Goal: Task Accomplishment & Management: Use online tool/utility

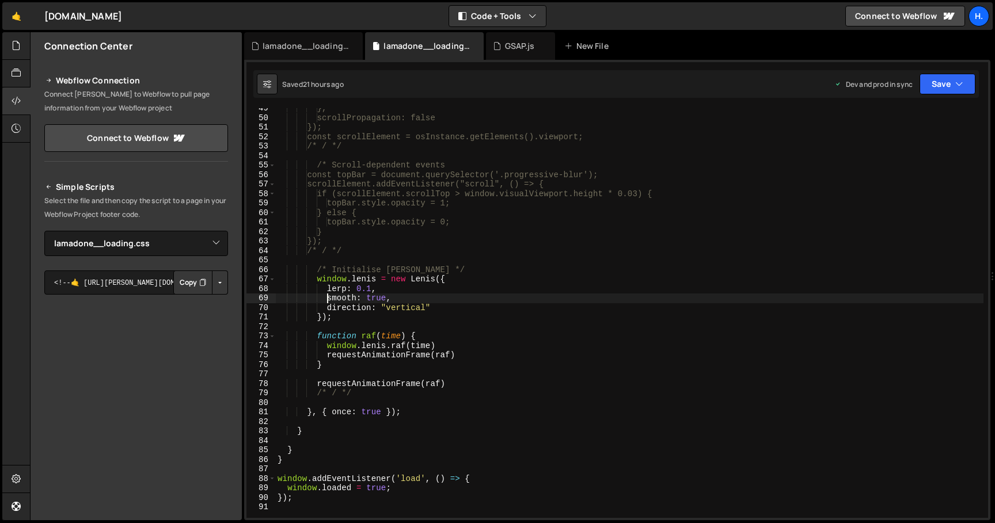
select select "44783"
click at [386, 393] on div "}, scrollPropagation: false }); const scrollElement = osInstance.getElements().…" at bounding box center [629, 318] width 708 height 429
type textarea "/* / */"
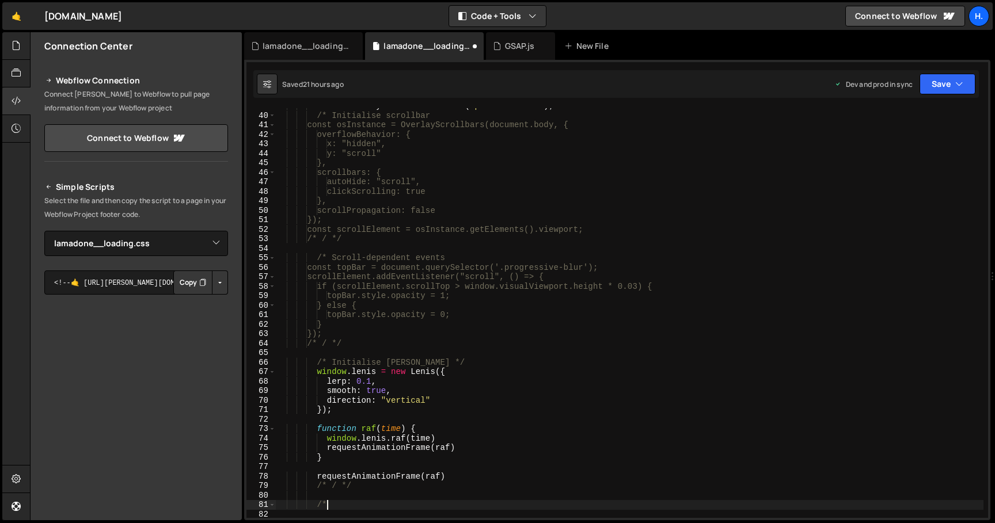
scroll to position [347, 0]
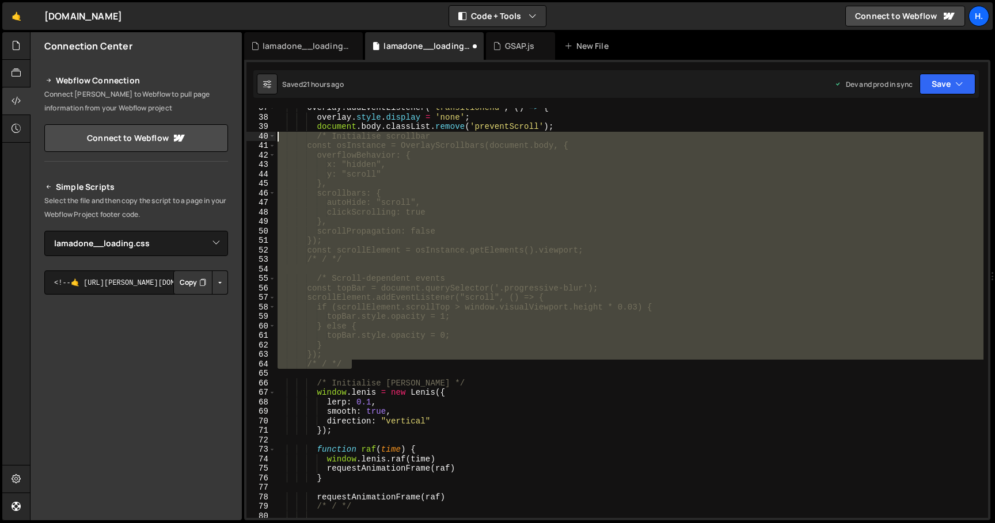
drag, startPoint x: 378, startPoint y: 361, endPoint x: 234, endPoint y: 138, distance: 265.7
click at [234, 138] on div "Files New File Create your first file Get started by starting a Javascript or C…" at bounding box center [512, 276] width 965 height 489
type textarea "/* Initialise scrollbar const osInstance = OverlayScrollbars(document.body, {"
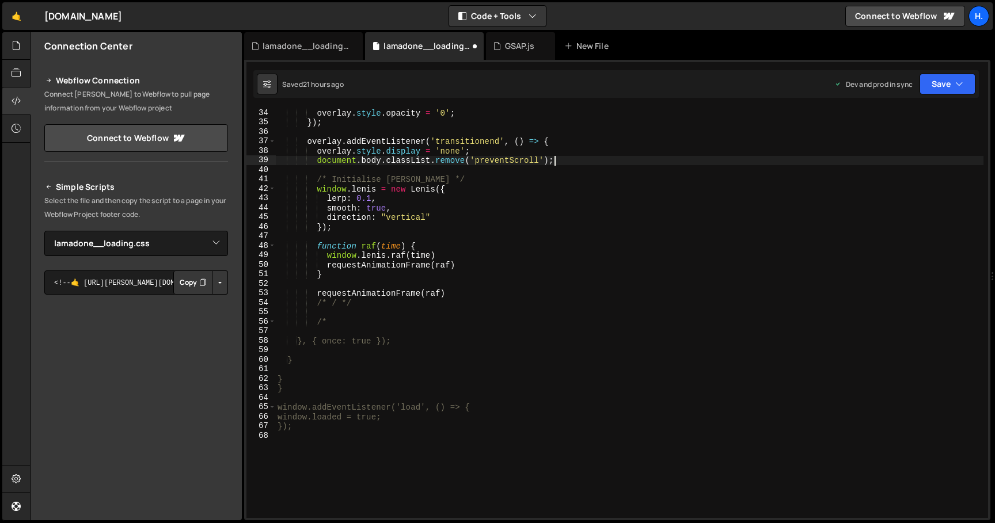
scroll to position [313, 0]
click at [378, 326] on div "requestAnimationFrame (( ) => { overlay . style . opacity = '0' ; }) ; overlay …" at bounding box center [629, 314] width 708 height 429
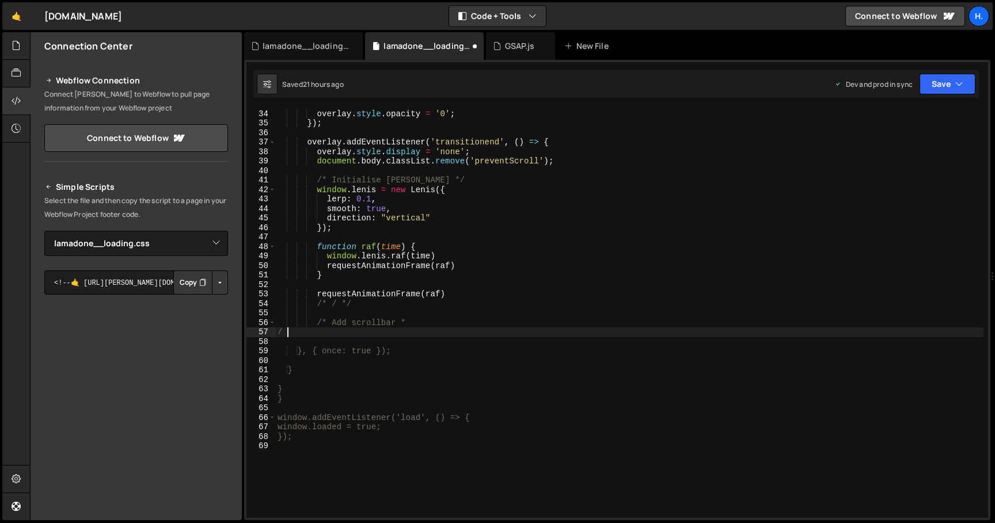
scroll to position [0, 0]
type textarea "/* Add scrollbar */"
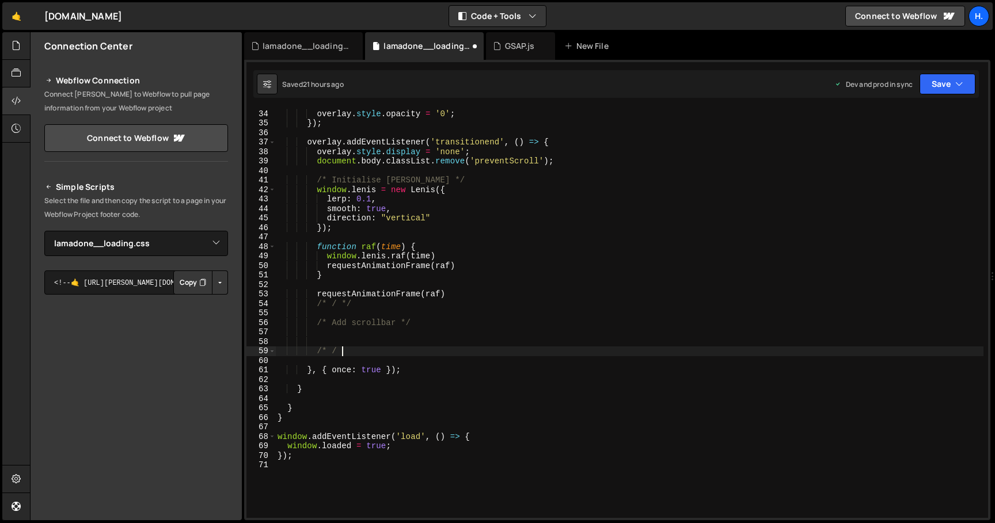
type textarea "/* / */"
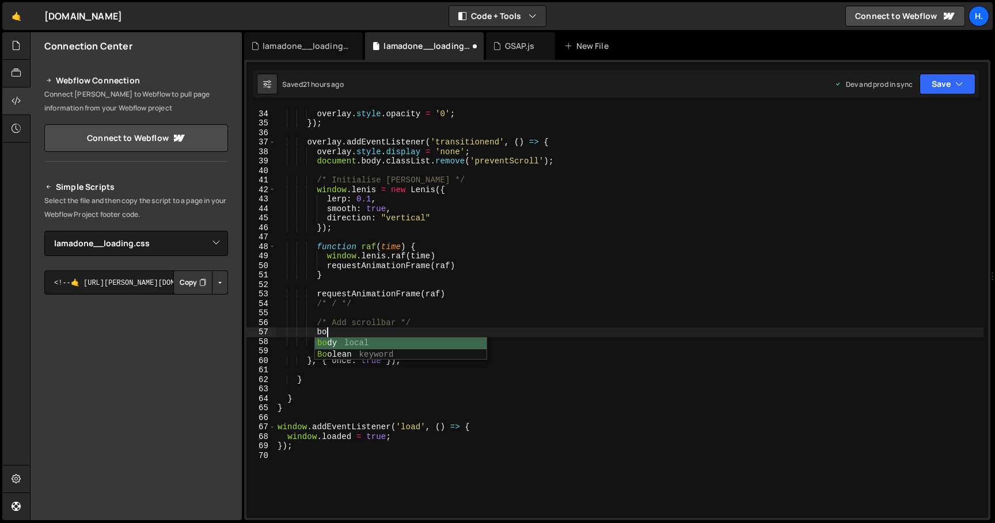
type textarea "b"
paste textarea "</div>"
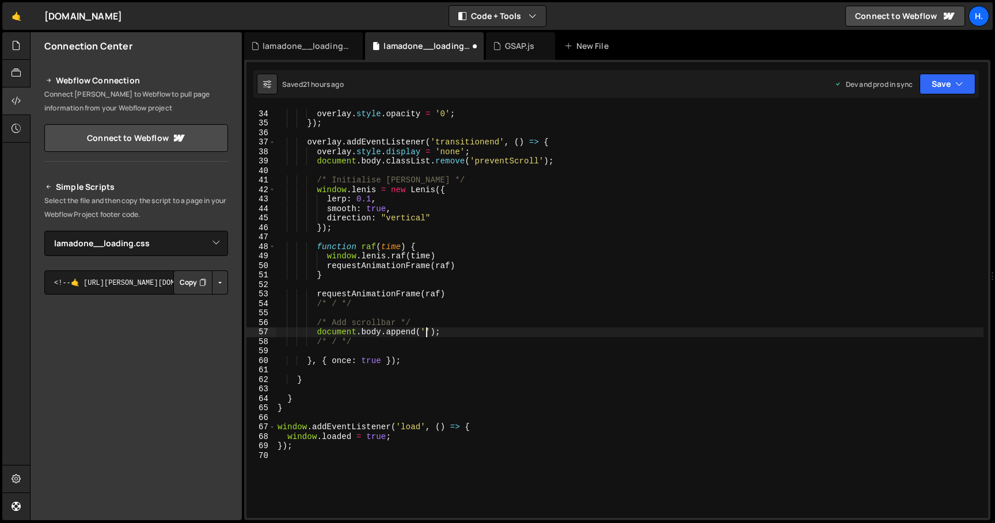
scroll to position [0, 10]
paste textarea "</div>"
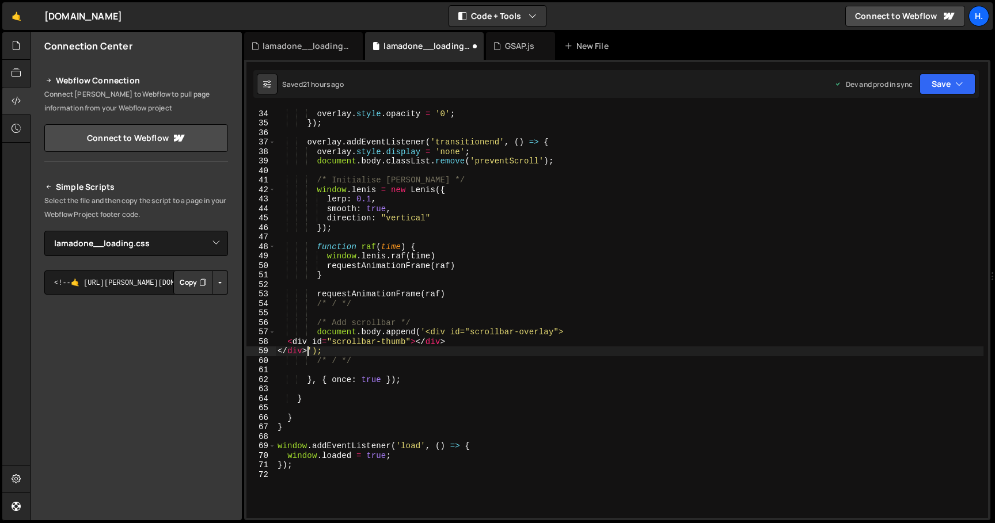
click at [289, 344] on div "requestAnimationFrame (( ) => { overlay . style . opacity = '0' ; }) ; overlay …" at bounding box center [629, 314] width 708 height 429
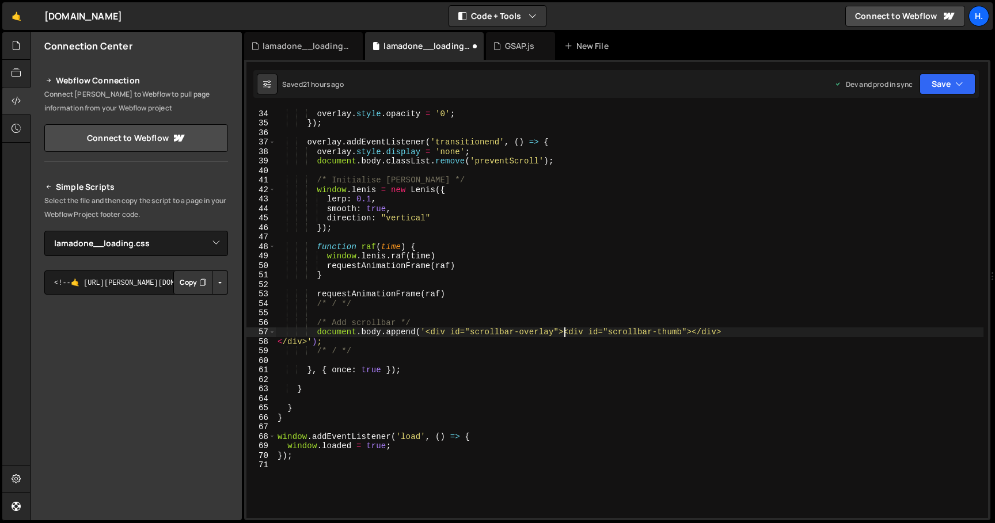
click at [277, 342] on div "requestAnimationFrame (( ) => { overlay . style . opacity = '0' ; }) ; overlay …" at bounding box center [629, 314] width 708 height 429
click at [777, 334] on div "requestAnimationFrame (( ) => { overlay . style . opacity = '0' ; }) ; overlay …" at bounding box center [629, 314] width 708 height 429
click at [945, 93] on button "Save" at bounding box center [947, 84] width 56 height 21
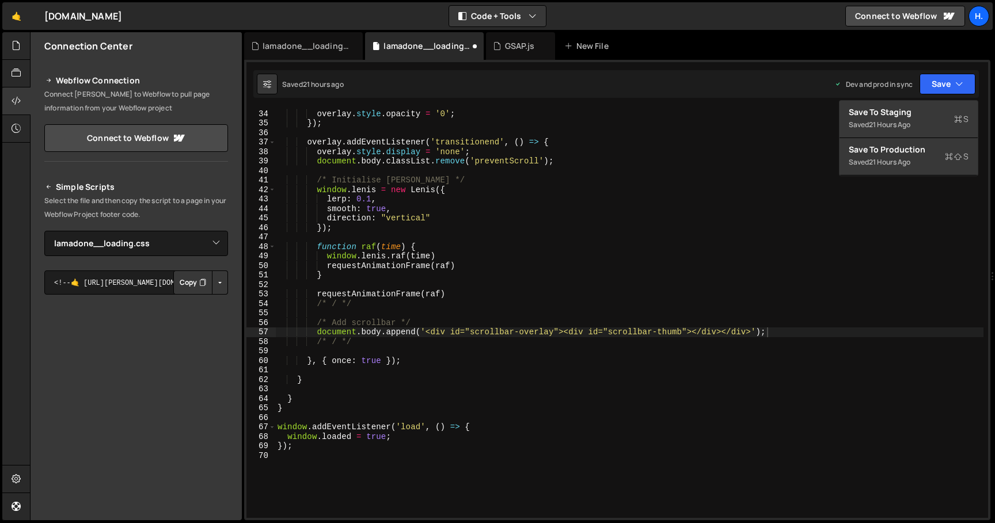
type textarea "overlay.addEventListener('transitionend', () => {"
click at [747, 146] on div "requestAnimationFrame (( ) => { overlay . style . opacity = '0' ; }) ; overlay …" at bounding box center [629, 314] width 708 height 429
